Goal: Task Accomplishment & Management: Manage account settings

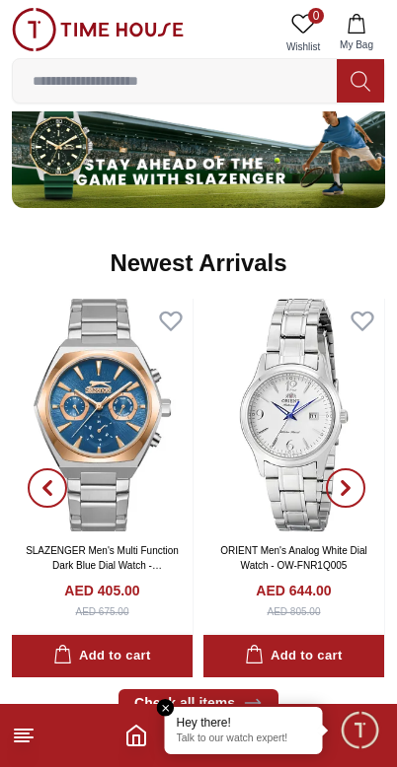
scroll to position [1164, 0]
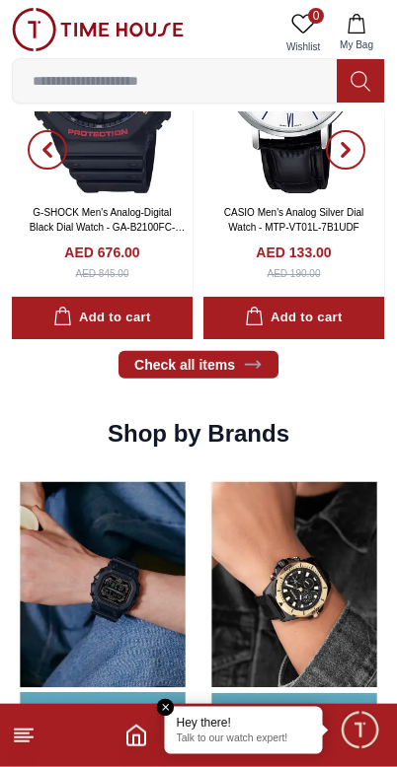
click at [233, 373] on link "Check all items" at bounding box center [198, 365] width 160 height 28
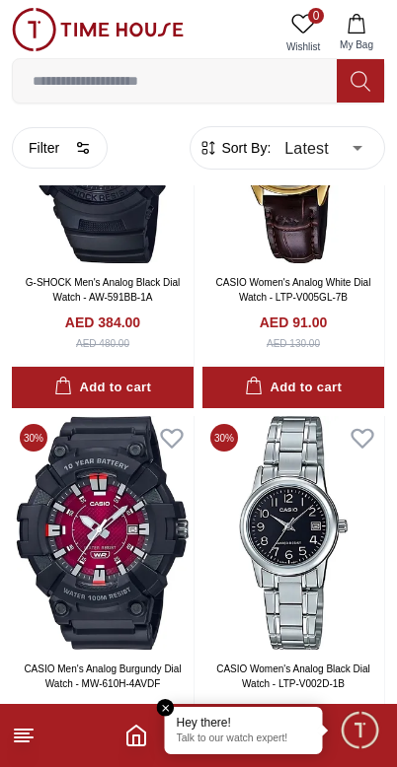
scroll to position [38522, 0]
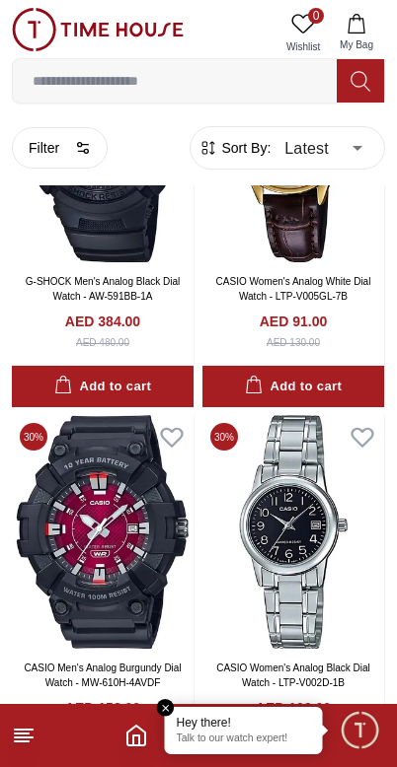
click at [20, 742] on line at bounding box center [22, 742] width 14 height 0
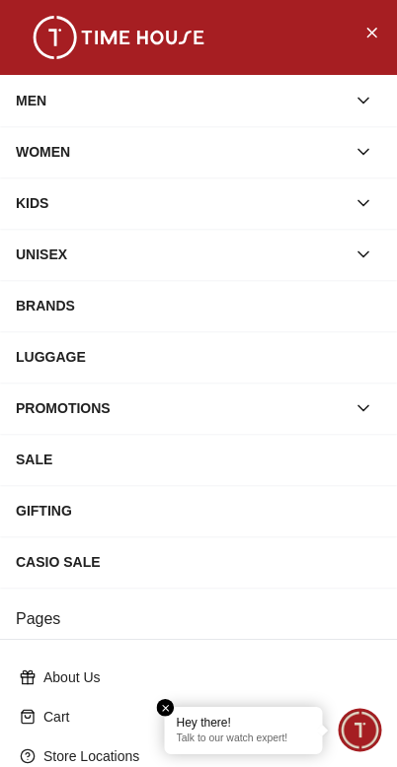
scroll to position [0, 0]
click at [362, 42] on button "Close Menu" at bounding box center [371, 32] width 32 height 32
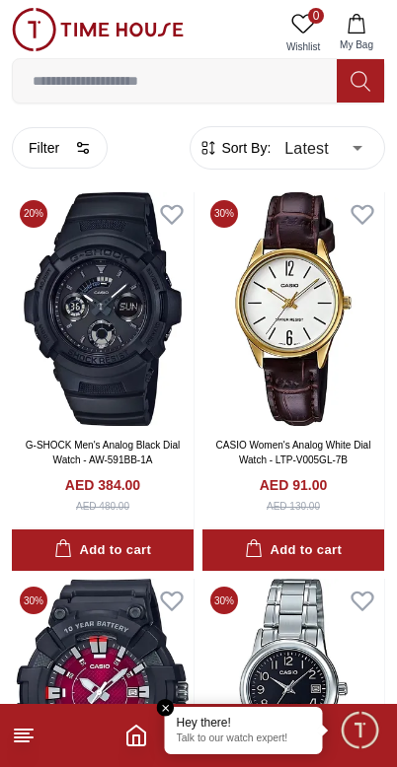
scroll to position [38356, 0]
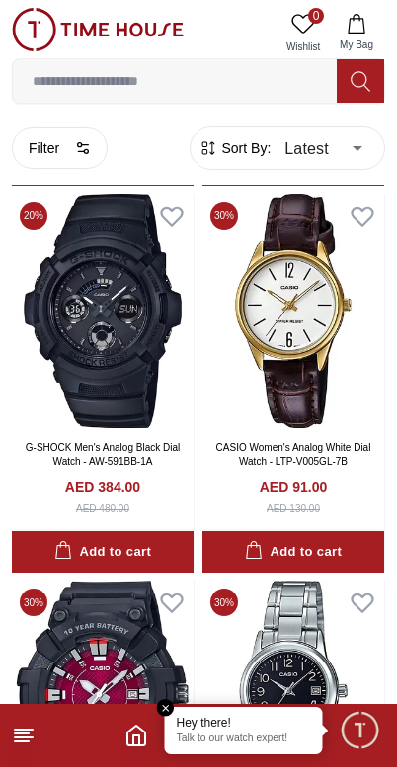
click at [365, 33] on icon "button" at bounding box center [356, 24] width 20 height 20
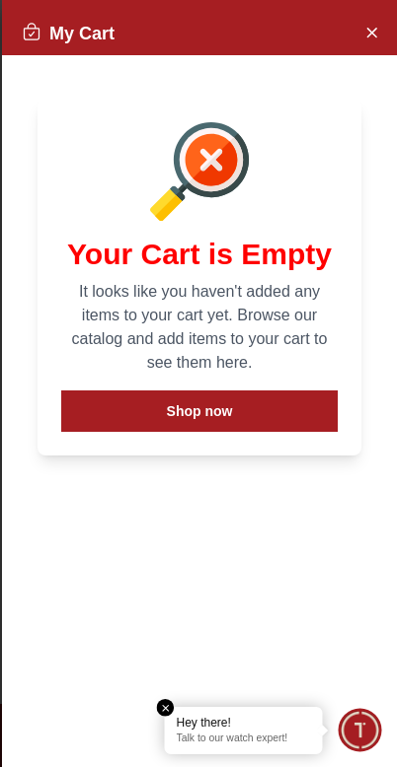
click at [356, 35] on button "Close Account" at bounding box center [371, 32] width 32 height 32
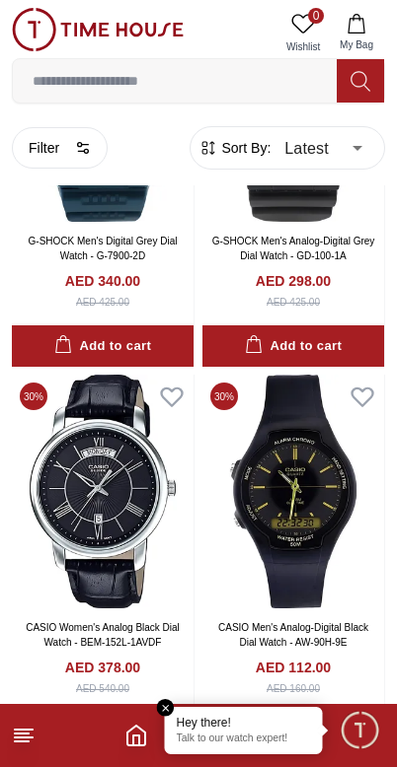
click at [276, 79] on input at bounding box center [175, 80] width 324 height 39
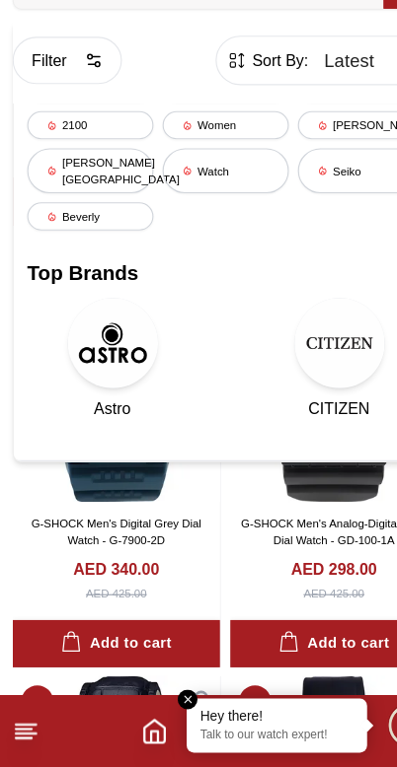
scroll to position [37476, 0]
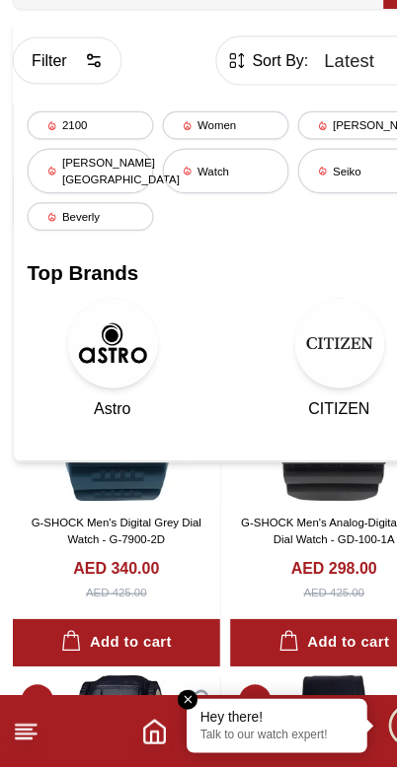
click at [29, 724] on icon at bounding box center [24, 736] width 24 height 24
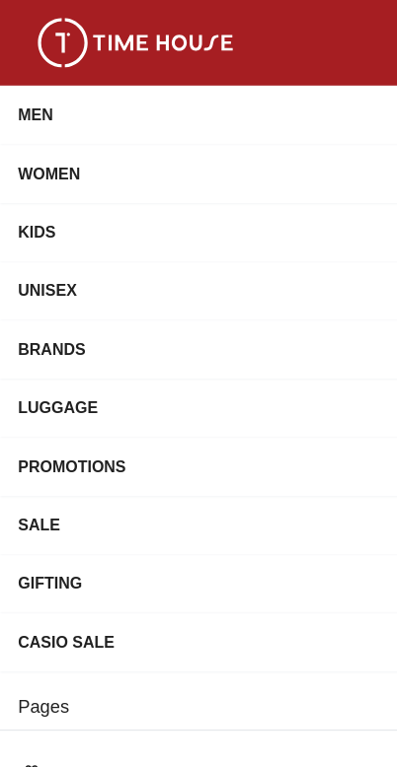
scroll to position [36935, 0]
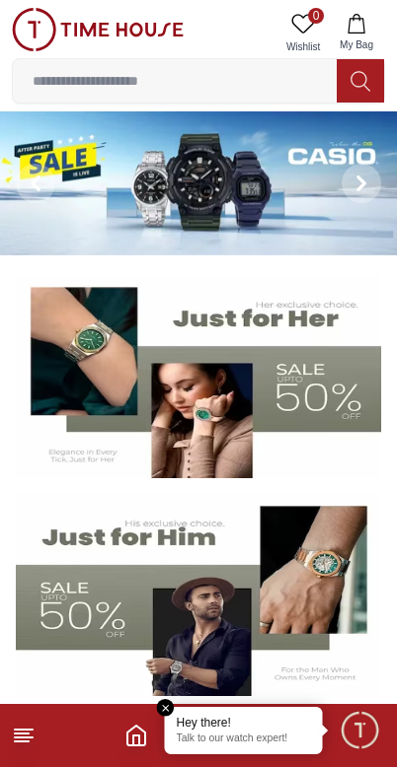
click at [241, 740] on p "Talk to our watch expert!" at bounding box center [244, 740] width 134 height 14
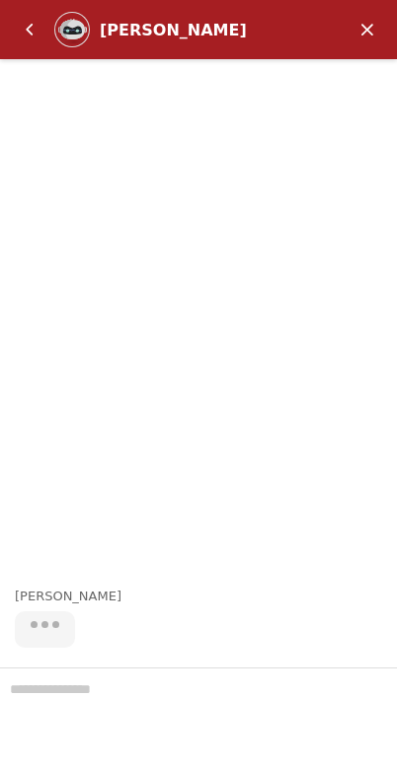
scroll to position [297, 0]
click at [361, 29] on em "Minimize" at bounding box center [366, 29] width 39 height 39
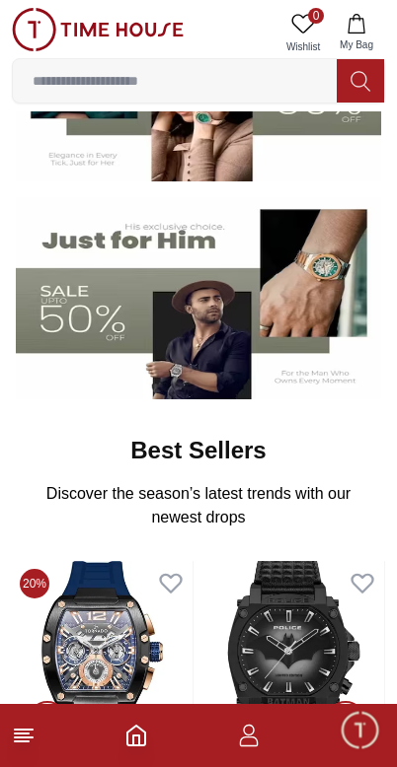
click at [248, 737] on icon "button" at bounding box center [249, 742] width 19 height 10
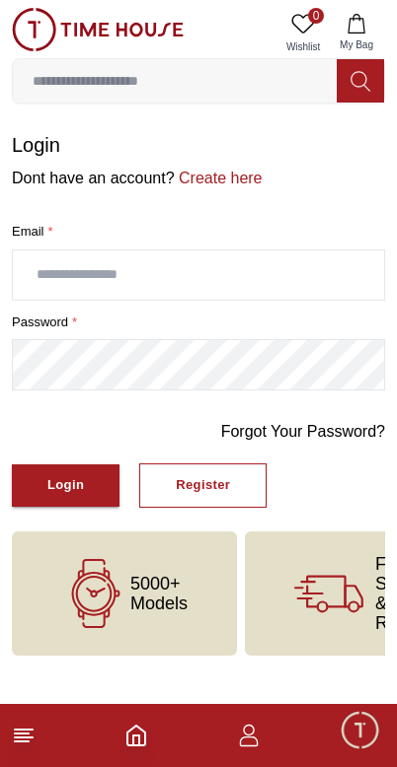
click at [230, 260] on input "text" at bounding box center [198, 275] width 371 height 49
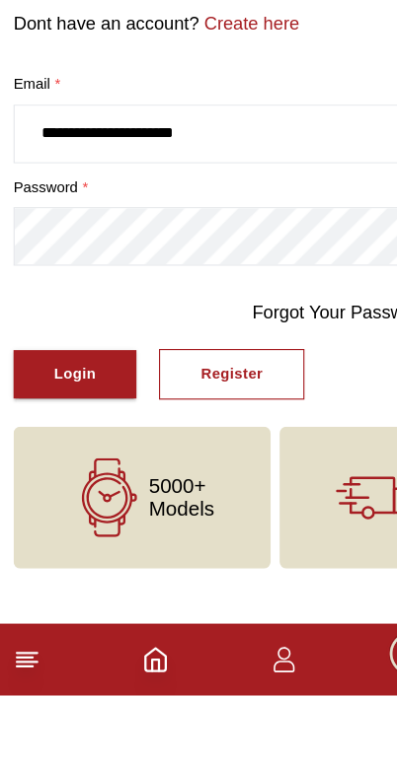
click at [85, 465] on button "Login" at bounding box center [66, 486] width 108 height 42
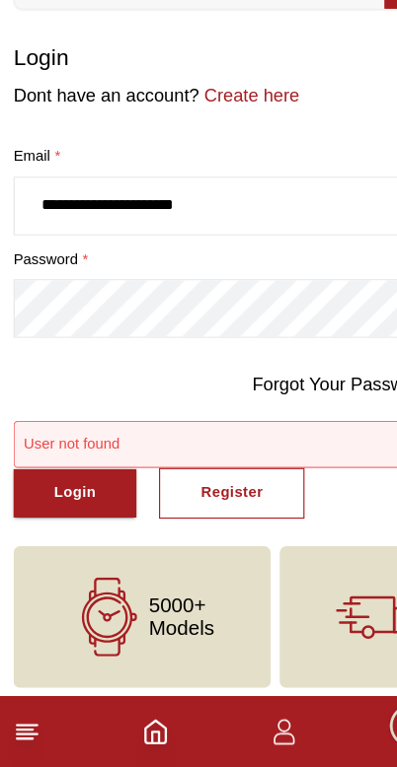
click at [257, 251] on input "**********" at bounding box center [198, 275] width 371 height 49
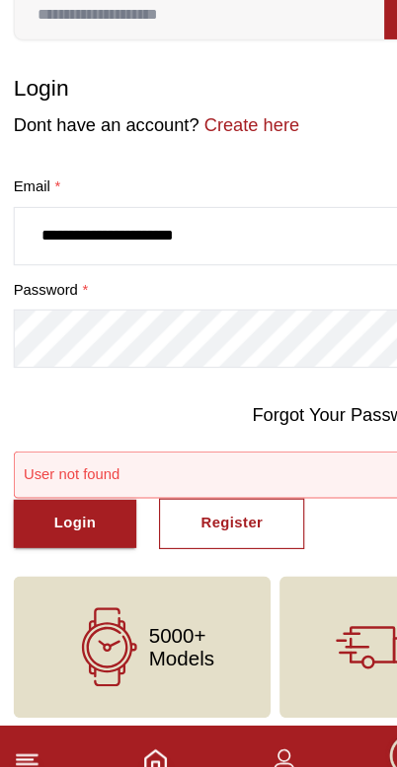
click at [49, 251] on input "**********" at bounding box center [198, 275] width 371 height 49
type input "**********"
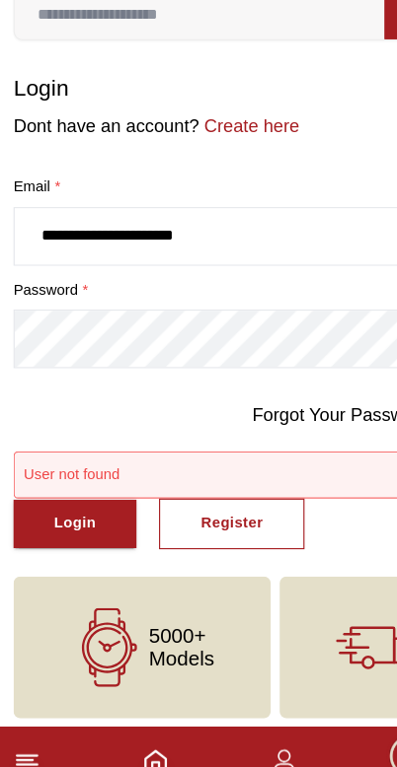
click at [52, 516] on div "Login" at bounding box center [65, 527] width 37 height 23
click at [42, 251] on input "**********" at bounding box center [198, 275] width 371 height 49
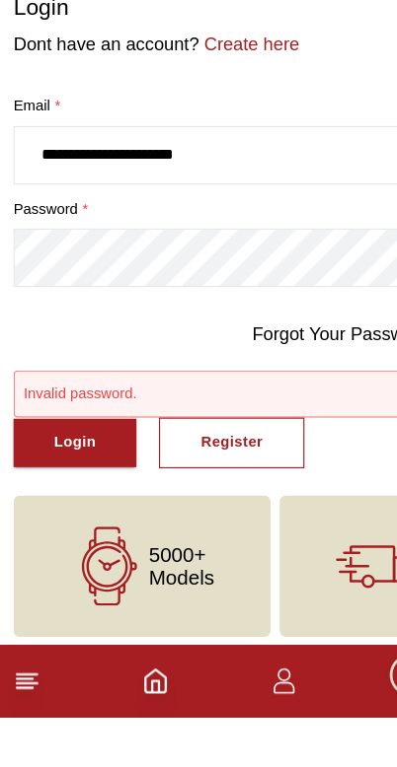
click at [76, 516] on div "Login" at bounding box center [65, 527] width 37 height 23
click at [40, 506] on button "Login" at bounding box center [66, 527] width 108 height 42
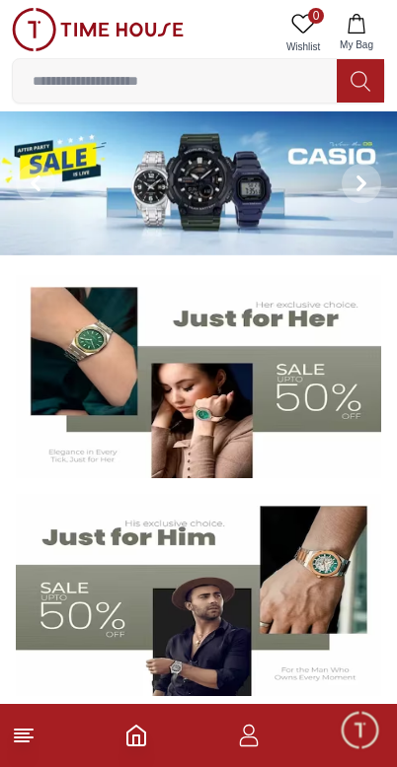
click at [252, 739] on icon "button" at bounding box center [249, 736] width 24 height 24
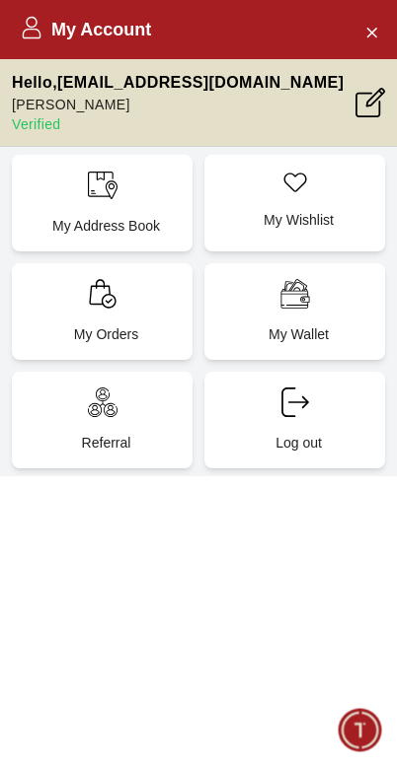
click at [140, 304] on div "My Orders" at bounding box center [102, 311] width 181 height 97
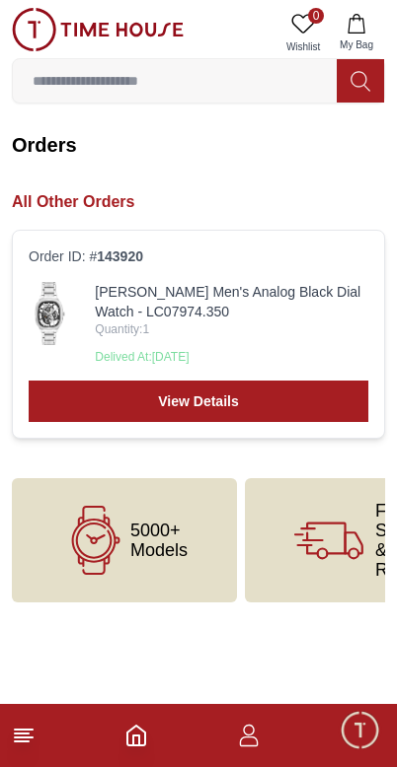
click at [62, 314] on img at bounding box center [50, 313] width 42 height 63
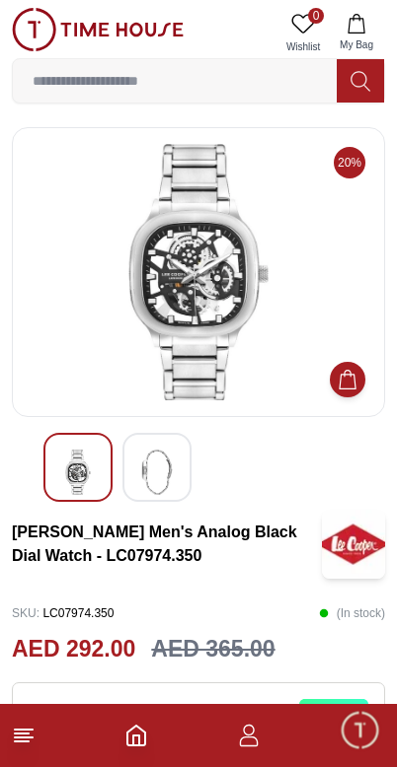
click at [159, 474] on img at bounding box center [157, 472] width 36 height 45
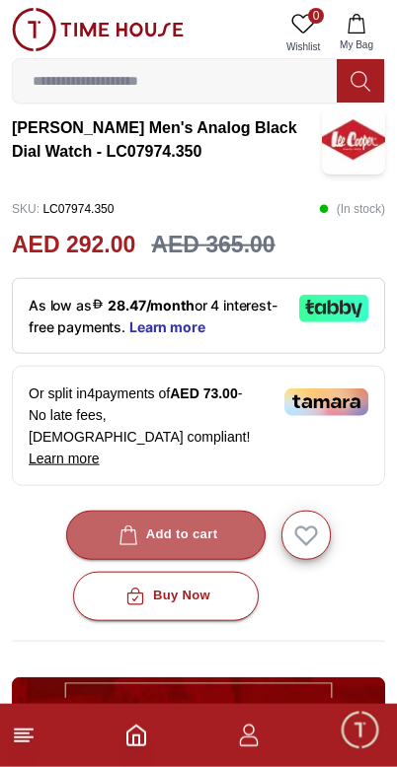
click at [121, 526] on icon "button" at bounding box center [127, 536] width 17 height 20
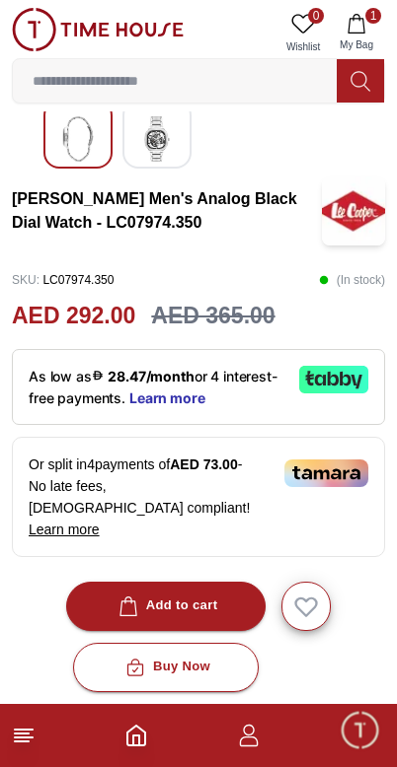
scroll to position [370, 0]
